Goal: Find specific page/section: Find specific page/section

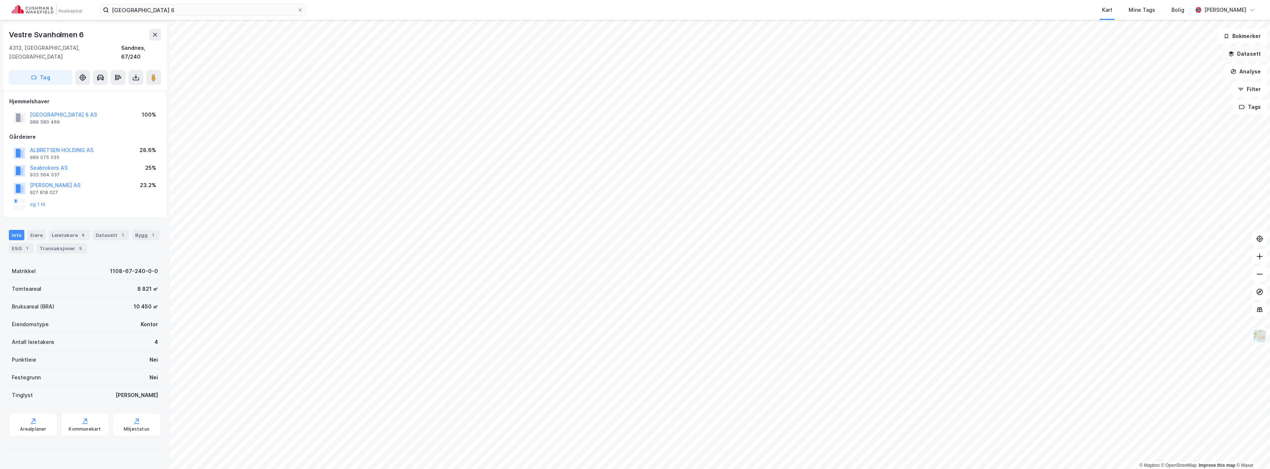
click at [1247, 53] on button "Datasett" at bounding box center [1244, 54] width 45 height 15
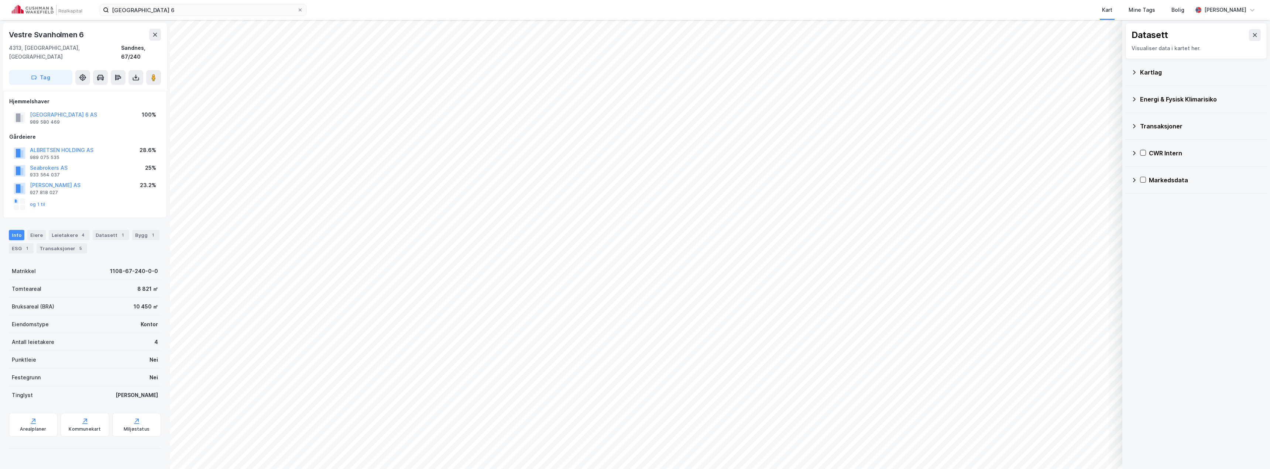
click at [1134, 154] on icon at bounding box center [1134, 153] width 3 height 4
click at [1146, 189] on icon at bounding box center [1144, 189] width 6 height 6
click at [1155, 206] on icon at bounding box center [1154, 206] width 4 height 3
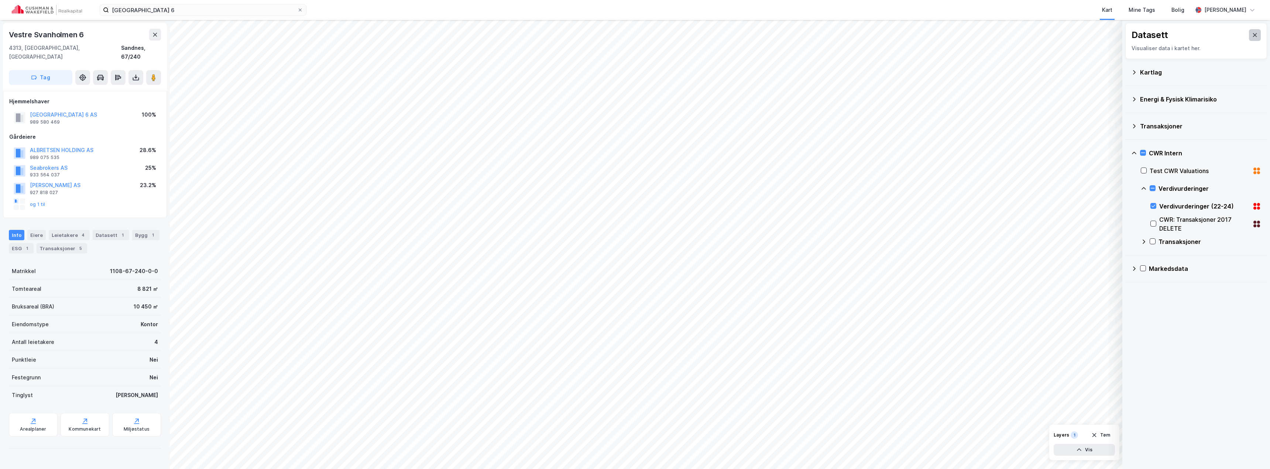
click at [1250, 32] on button at bounding box center [1255, 35] width 12 height 12
